Goal: Information Seeking & Learning: Learn about a topic

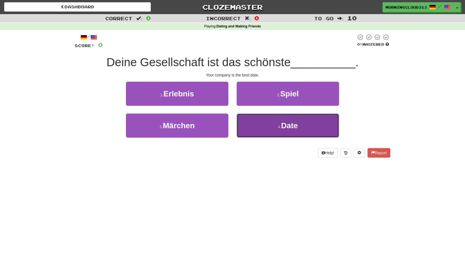
click at [248, 123] on button "4 . Date" at bounding box center [287, 125] width 102 height 24
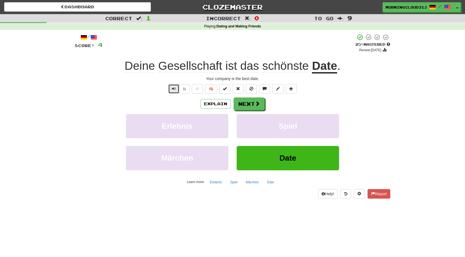
click at [174, 86] on button "Text-to-speech controls" at bounding box center [173, 88] width 11 height 9
click at [252, 111] on div "Explain Next Erlebnis Spiel Märchen Date Learn more: Erlebnis Spiel Märchen Date" at bounding box center [232, 141] width 315 height 89
click at [252, 109] on button "Next" at bounding box center [249, 104] width 31 height 13
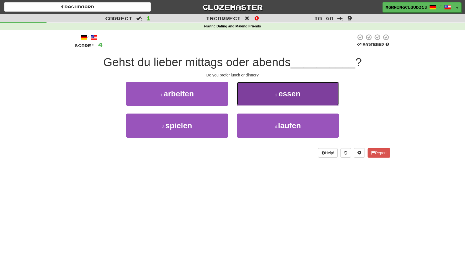
click at [269, 103] on button "2 . essen" at bounding box center [287, 94] width 102 height 24
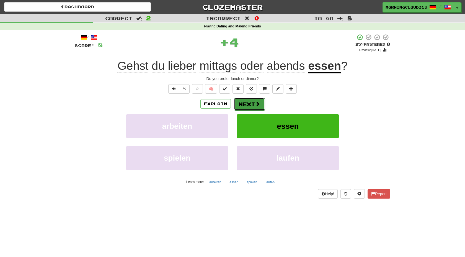
click at [252, 103] on button "Next" at bounding box center [249, 104] width 31 height 13
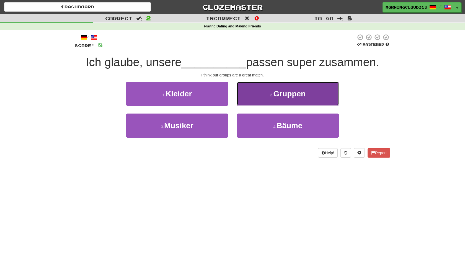
click at [264, 97] on button "2 . Gruppen" at bounding box center [287, 94] width 102 height 24
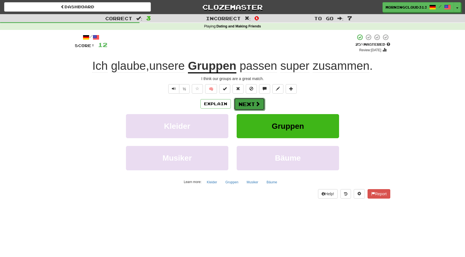
click at [251, 104] on button "Next" at bounding box center [249, 104] width 31 height 13
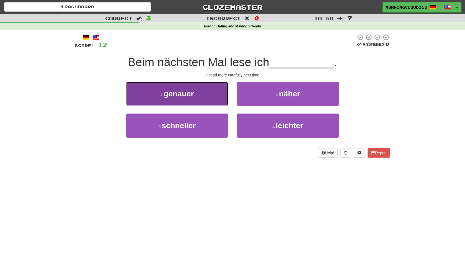
click at [222, 92] on button "1 . genauer" at bounding box center [177, 94] width 102 height 24
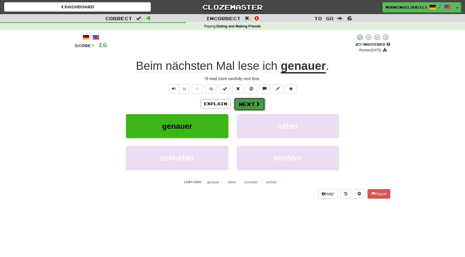
click at [245, 105] on button "Next" at bounding box center [249, 104] width 31 height 13
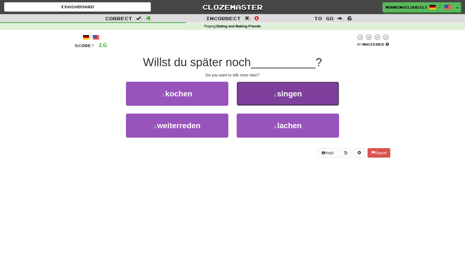
click at [253, 103] on button "2 . singen" at bounding box center [287, 94] width 102 height 24
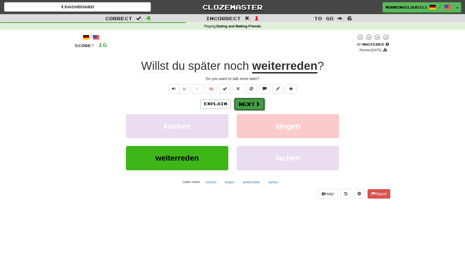
click at [247, 102] on button "Next" at bounding box center [249, 104] width 31 height 13
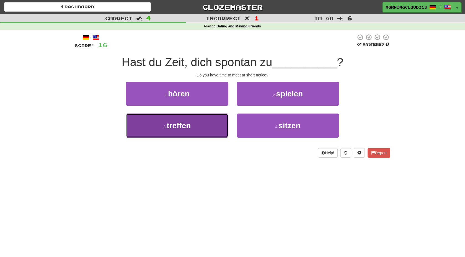
click at [220, 121] on button "3 . treffen" at bounding box center [177, 125] width 102 height 24
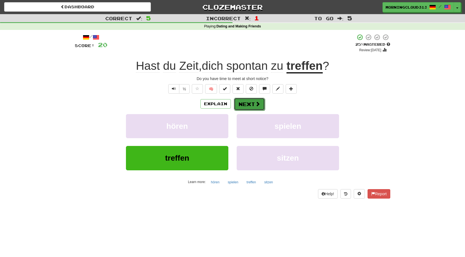
click at [246, 105] on button "Next" at bounding box center [249, 104] width 31 height 13
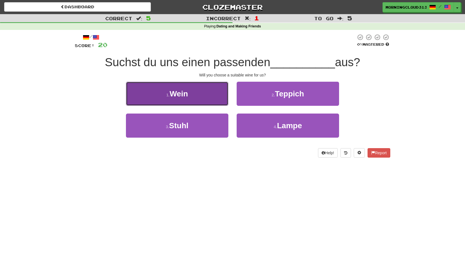
click at [217, 91] on button "1 . Wein" at bounding box center [177, 94] width 102 height 24
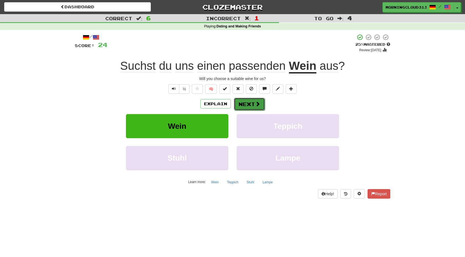
click at [245, 102] on button "Next" at bounding box center [249, 104] width 31 height 13
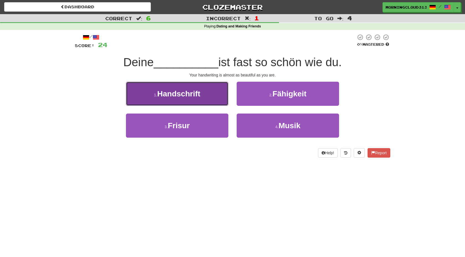
click at [183, 91] on span "Handschrift" at bounding box center [178, 93] width 43 height 9
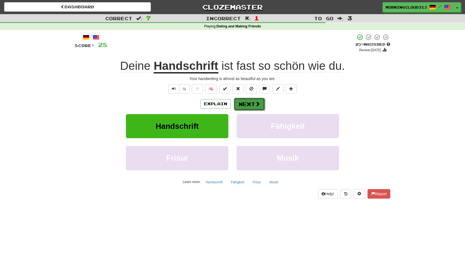
click at [252, 101] on button "Next" at bounding box center [249, 104] width 31 height 13
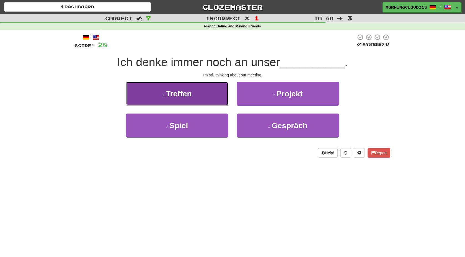
click at [194, 93] on button "1 . Treffen" at bounding box center [177, 94] width 102 height 24
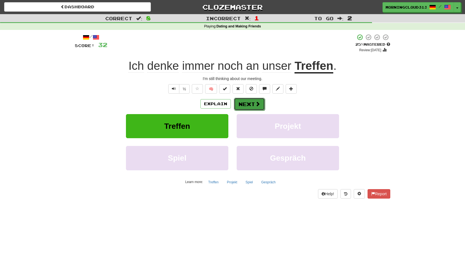
click at [244, 104] on button "Next" at bounding box center [249, 104] width 31 height 13
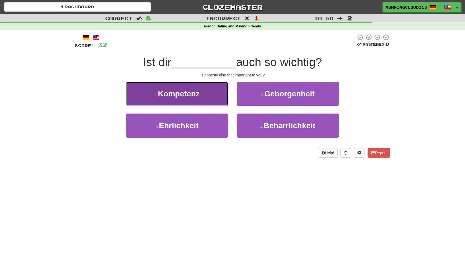
click at [212, 93] on button "1 . Kompetenz" at bounding box center [177, 94] width 102 height 24
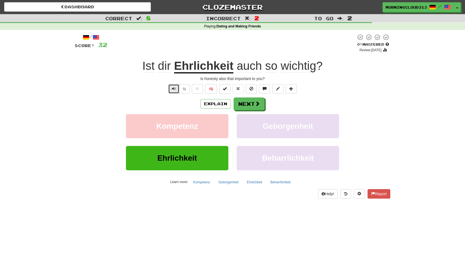
click at [173, 92] on button "Text-to-speech controls" at bounding box center [173, 88] width 11 height 9
click at [255, 103] on span at bounding box center [257, 103] width 5 height 5
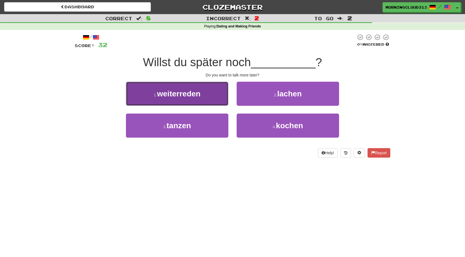
click at [208, 95] on button "1 . weiterreden" at bounding box center [177, 94] width 102 height 24
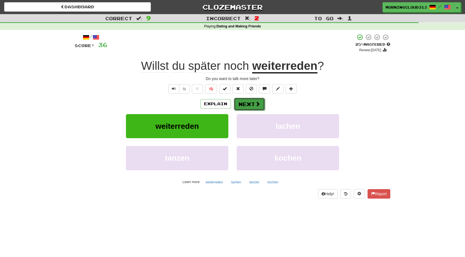
click at [237, 103] on button "Next" at bounding box center [249, 104] width 31 height 13
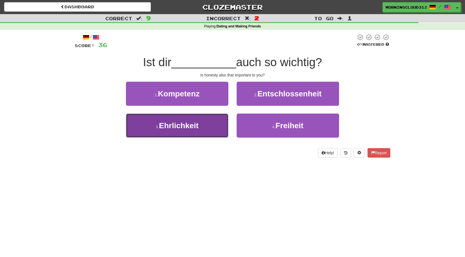
click at [217, 117] on button "3 . Ehrlichkeit" at bounding box center [177, 125] width 102 height 24
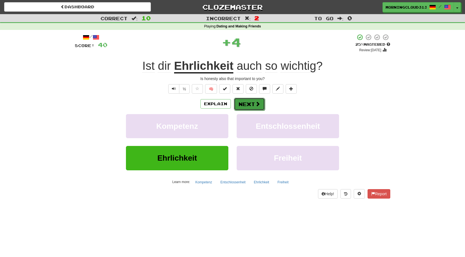
click at [244, 105] on button "Next" at bounding box center [249, 104] width 31 height 13
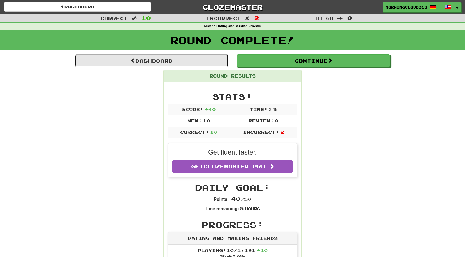
click at [199, 60] on link "Dashboard" at bounding box center [151, 60] width 153 height 13
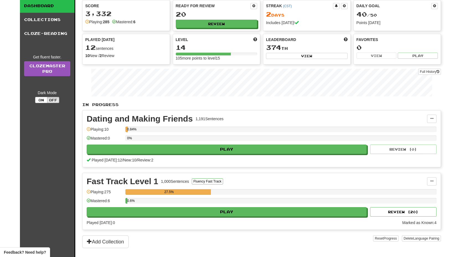
scroll to position [19, 0]
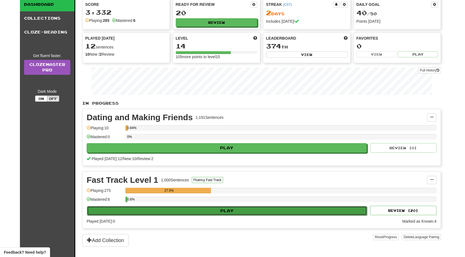
click at [319, 211] on button "Play" at bounding box center [227, 210] width 280 height 9
select select "**"
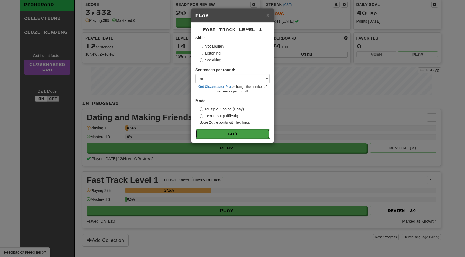
click at [259, 134] on button "Go" at bounding box center [233, 133] width 74 height 9
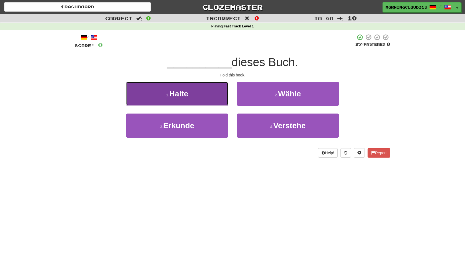
click at [215, 99] on button "1 . Halte" at bounding box center [177, 94] width 102 height 24
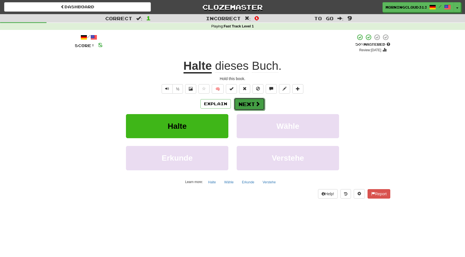
click at [249, 106] on button "Next" at bounding box center [249, 104] width 31 height 13
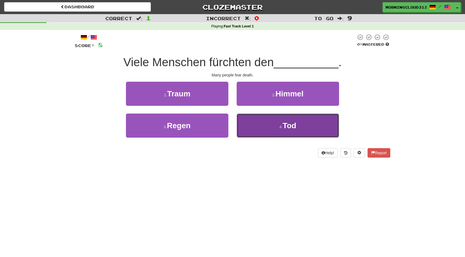
click at [251, 122] on button "4 . Tod" at bounding box center [287, 125] width 102 height 24
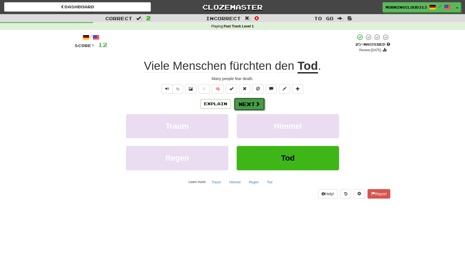
click at [251, 109] on button "Next" at bounding box center [249, 104] width 31 height 13
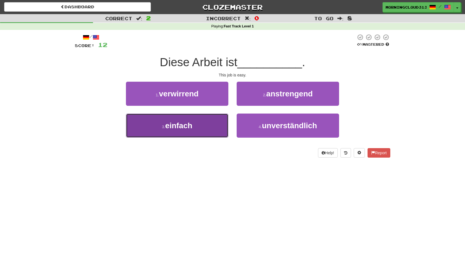
click at [207, 127] on button "3 . einfach" at bounding box center [177, 125] width 102 height 24
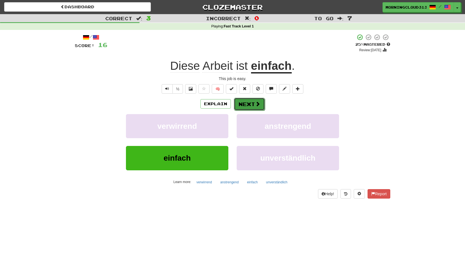
click at [260, 103] on button "Next" at bounding box center [249, 104] width 31 height 13
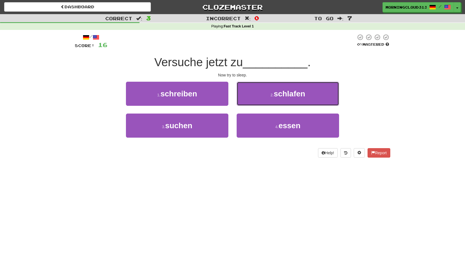
click at [260, 103] on button "2 . schlafen" at bounding box center [287, 94] width 102 height 24
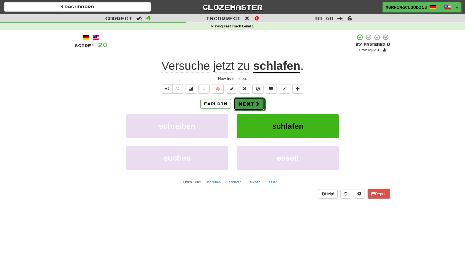
click at [260, 103] on button "Next" at bounding box center [248, 103] width 31 height 13
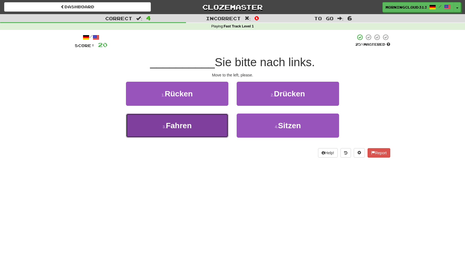
click at [215, 121] on button "3 . Fahren" at bounding box center [177, 125] width 102 height 24
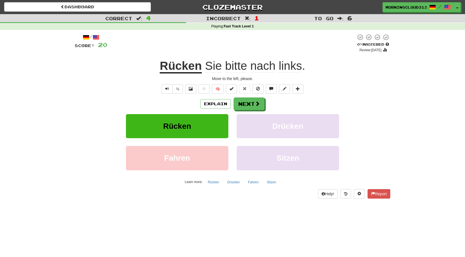
click at [247, 113] on div "Explain Next Rücken Drücken Fahren Sitzen Learn more: Rücken Drücken Fahren Sit…" at bounding box center [232, 141] width 315 height 89
click at [249, 109] on button "Next" at bounding box center [249, 104] width 31 height 13
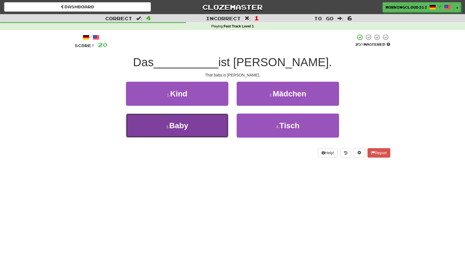
click at [209, 118] on button "3 . Baby" at bounding box center [177, 125] width 102 height 24
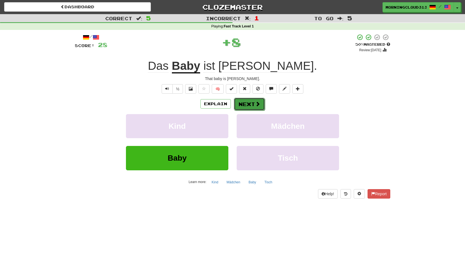
click at [245, 103] on button "Next" at bounding box center [249, 104] width 31 height 13
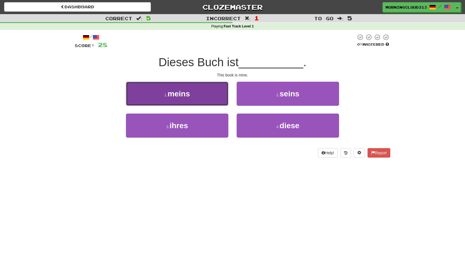
click at [220, 98] on button "1 . meins" at bounding box center [177, 94] width 102 height 24
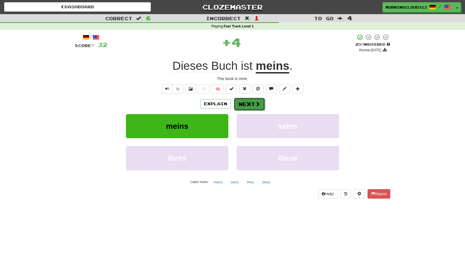
click at [259, 105] on span at bounding box center [257, 103] width 5 height 5
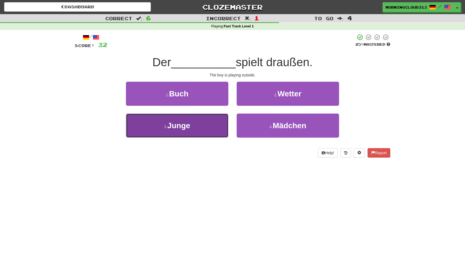
click at [218, 120] on button "3 . Junge" at bounding box center [177, 125] width 102 height 24
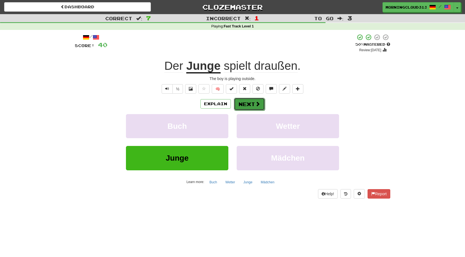
click at [246, 108] on button "Next" at bounding box center [249, 104] width 31 height 13
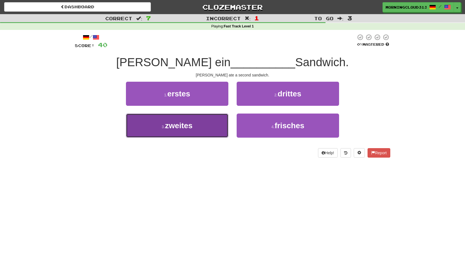
click at [212, 127] on button "3 . zweites" at bounding box center [177, 125] width 102 height 24
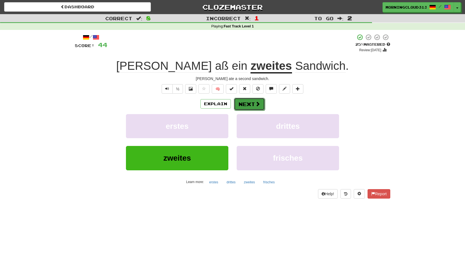
click at [250, 105] on button "Next" at bounding box center [249, 104] width 31 height 13
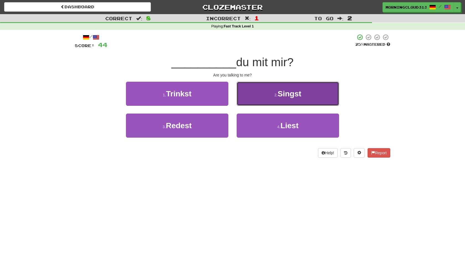
click at [253, 94] on button "2 . Singst" at bounding box center [287, 94] width 102 height 24
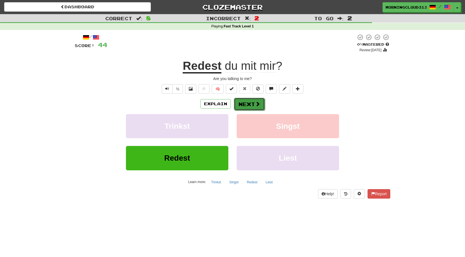
click at [256, 106] on span at bounding box center [257, 103] width 5 height 5
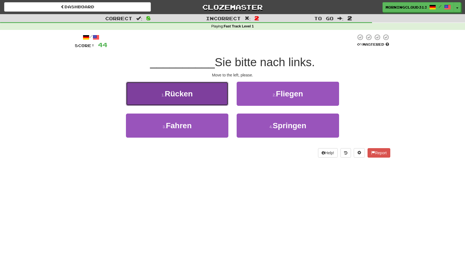
click at [223, 102] on button "1 . Rücken" at bounding box center [177, 94] width 102 height 24
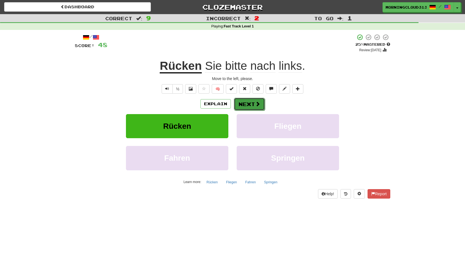
click at [244, 105] on button "Next" at bounding box center [249, 104] width 31 height 13
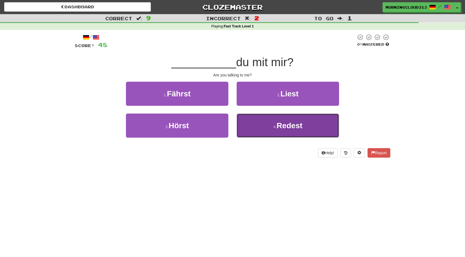
click at [256, 131] on button "4 . Redest" at bounding box center [287, 125] width 102 height 24
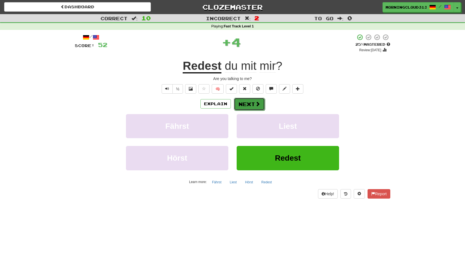
click at [246, 102] on button "Next" at bounding box center [249, 104] width 31 height 13
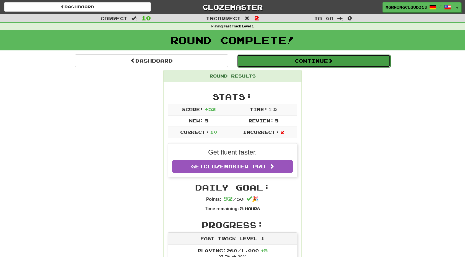
click at [258, 58] on button "Continue" at bounding box center [313, 60] width 153 height 13
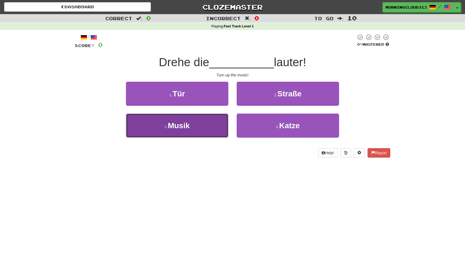
click at [218, 116] on button "3 . Musik" at bounding box center [177, 125] width 102 height 24
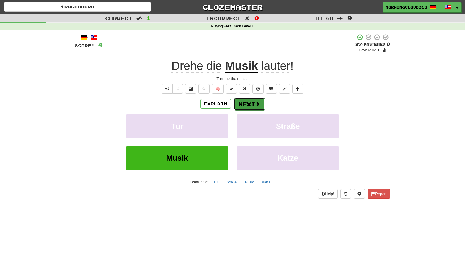
click at [250, 102] on button "Next" at bounding box center [249, 104] width 31 height 13
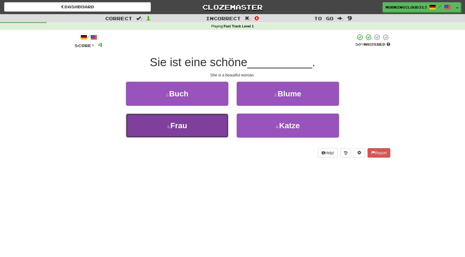
click at [222, 118] on button "3 . Frau" at bounding box center [177, 125] width 102 height 24
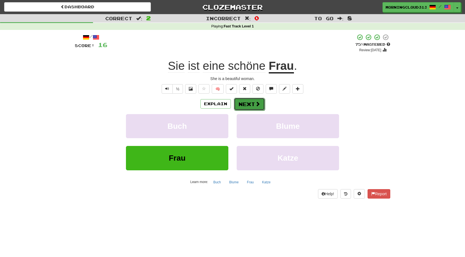
click at [251, 103] on button "Next" at bounding box center [249, 104] width 31 height 13
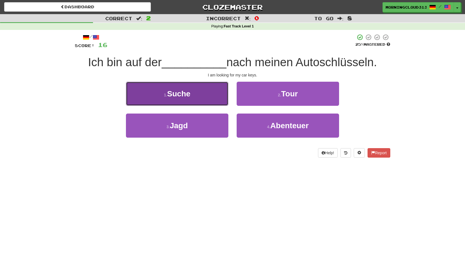
click at [220, 97] on button "1 . Suche" at bounding box center [177, 94] width 102 height 24
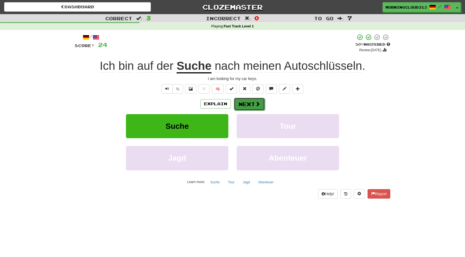
click at [250, 106] on button "Next" at bounding box center [249, 104] width 31 height 13
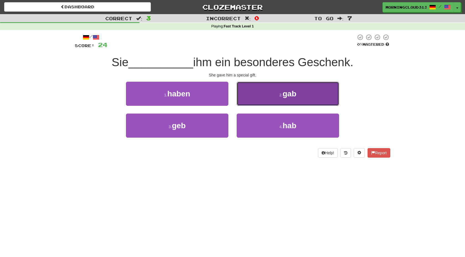
click at [255, 99] on button "2 . gab" at bounding box center [287, 94] width 102 height 24
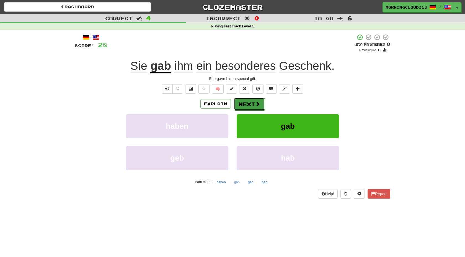
click at [244, 105] on button "Next" at bounding box center [249, 104] width 31 height 13
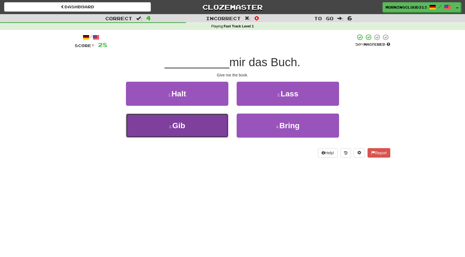
click at [222, 121] on button "3 . Gib" at bounding box center [177, 125] width 102 height 24
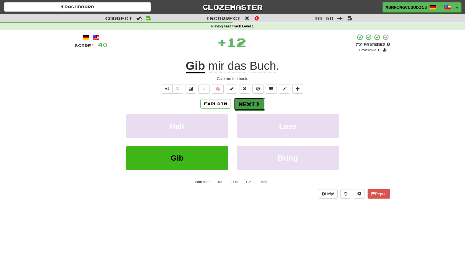
click at [249, 105] on button "Next" at bounding box center [249, 104] width 31 height 13
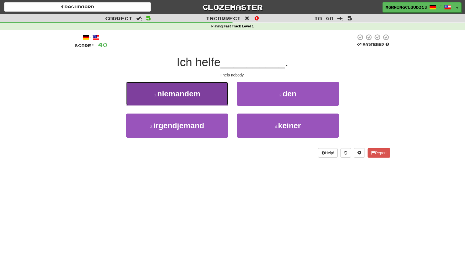
click at [220, 99] on button "1 . niemandem" at bounding box center [177, 94] width 102 height 24
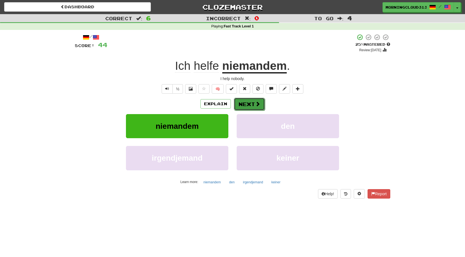
click at [249, 101] on button "Next" at bounding box center [249, 104] width 31 height 13
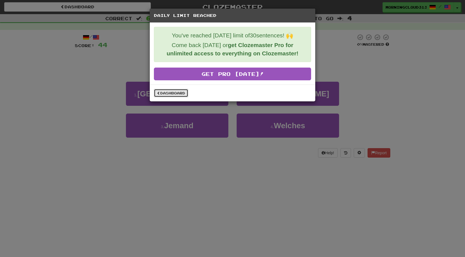
click at [172, 93] on link "Dashboard" at bounding box center [171, 93] width 34 height 8
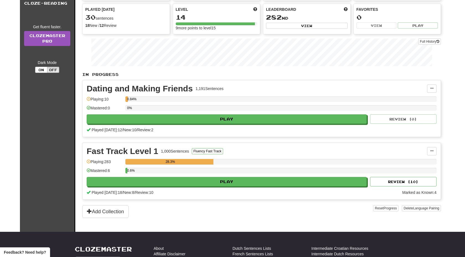
scroll to position [70, 0]
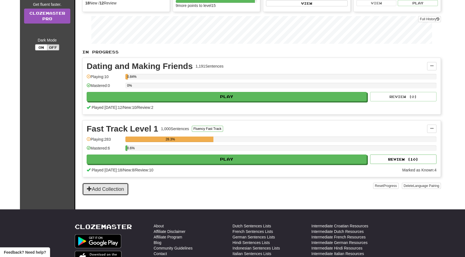
click at [118, 184] on button "Add Collection" at bounding box center [105, 189] width 46 height 13
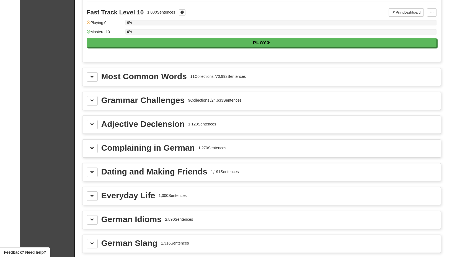
scroll to position [577, 0]
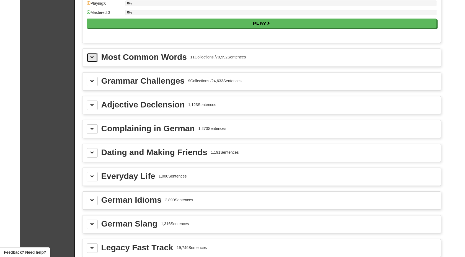
click at [87, 60] on button at bounding box center [92, 57] width 11 height 9
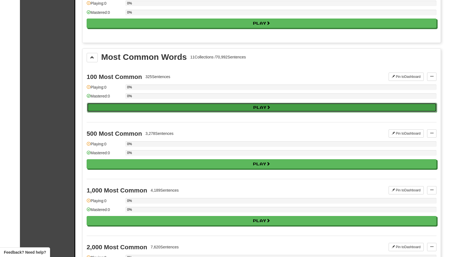
click at [115, 108] on button "Play" at bounding box center [262, 107] width 350 height 9
select select "**"
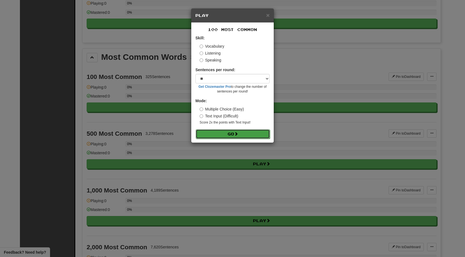
click at [235, 131] on button "Go" at bounding box center [233, 133] width 74 height 9
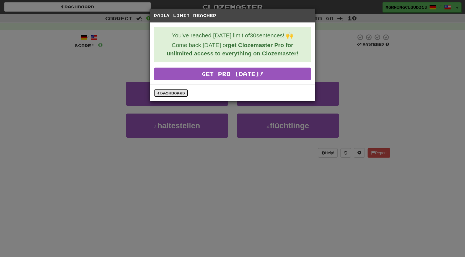
click at [179, 90] on link "Dashboard" at bounding box center [171, 93] width 34 height 8
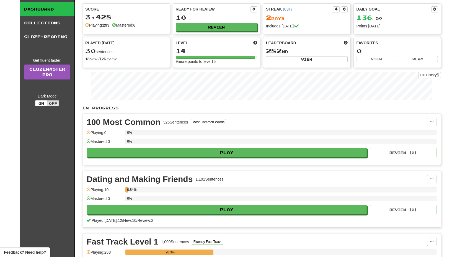
scroll to position [16, 0]
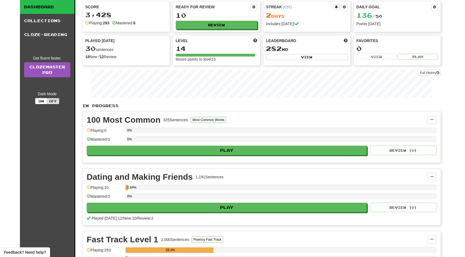
click at [143, 116] on div "100 Most Common" at bounding box center [124, 120] width 74 height 8
click at [434, 122] on button at bounding box center [431, 120] width 9 height 8
click at [426, 128] on link "Manage Sentences" at bounding box center [407, 129] width 57 height 7
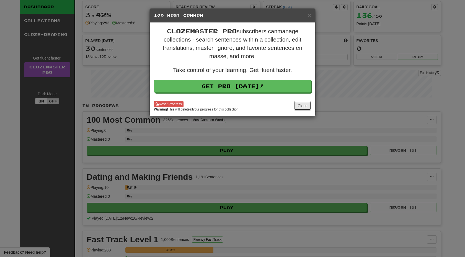
click at [303, 106] on button "Close" at bounding box center [302, 105] width 17 height 9
